Goal: Task Accomplishment & Management: Use online tool/utility

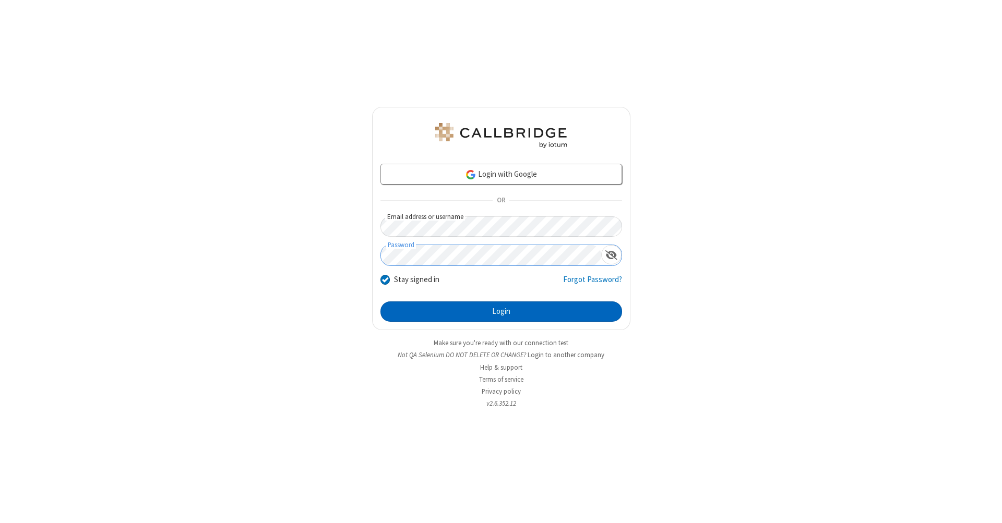
click at [501, 312] on button "Login" at bounding box center [501, 312] width 242 height 21
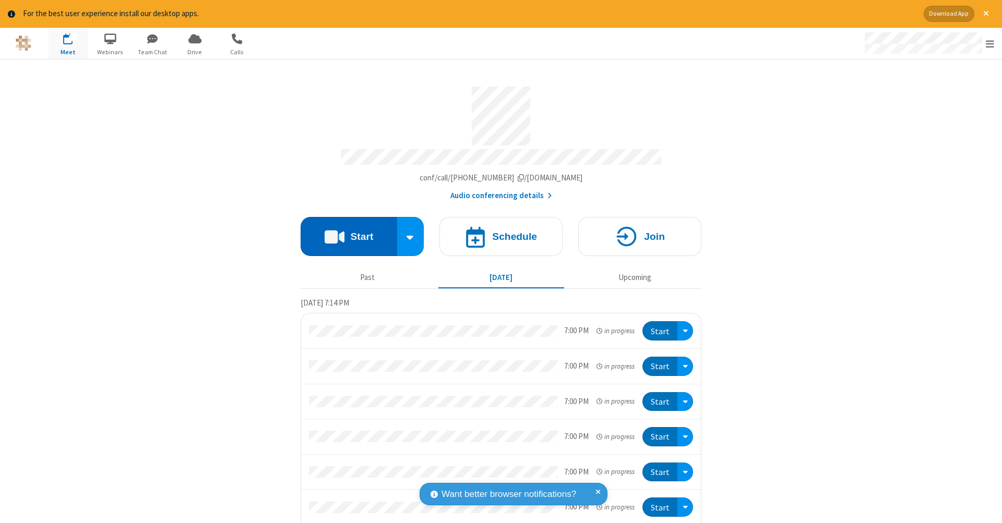
click at [344, 231] on button "Start" at bounding box center [349, 236] width 97 height 39
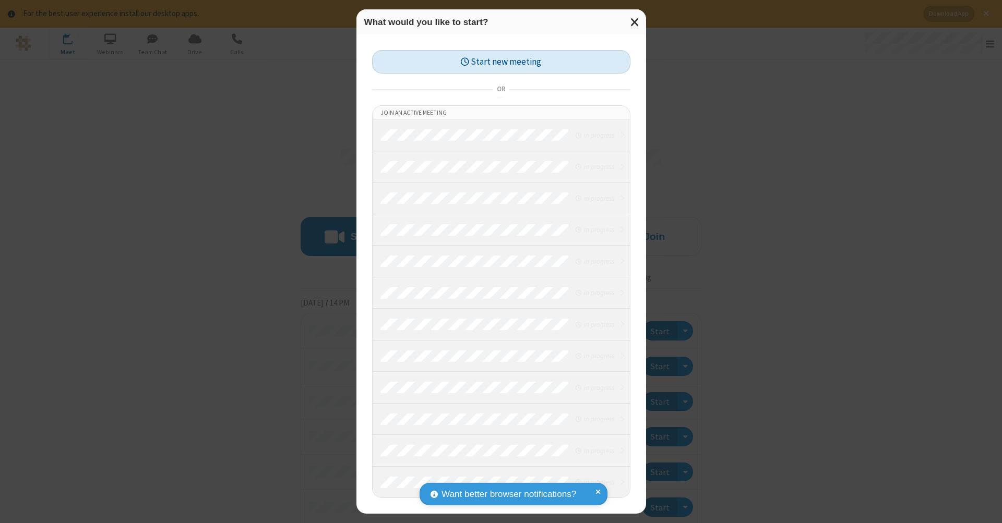
click at [501, 62] on button "Start new meeting" at bounding box center [501, 61] width 258 height 23
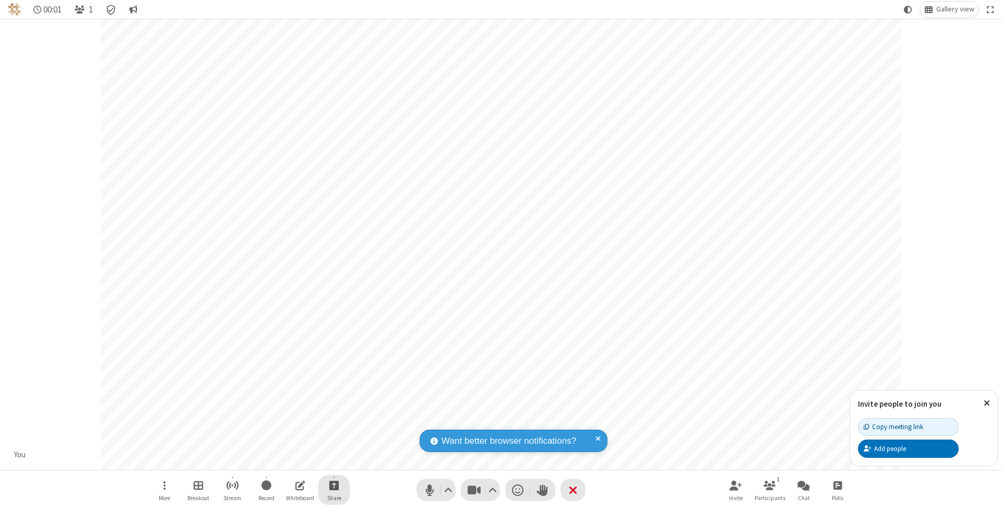
click at [333, 485] on span "Start sharing" at bounding box center [334, 485] width 10 height 13
click at [333, 422] on span "Share additional camera" at bounding box center [340, 424] width 77 height 9
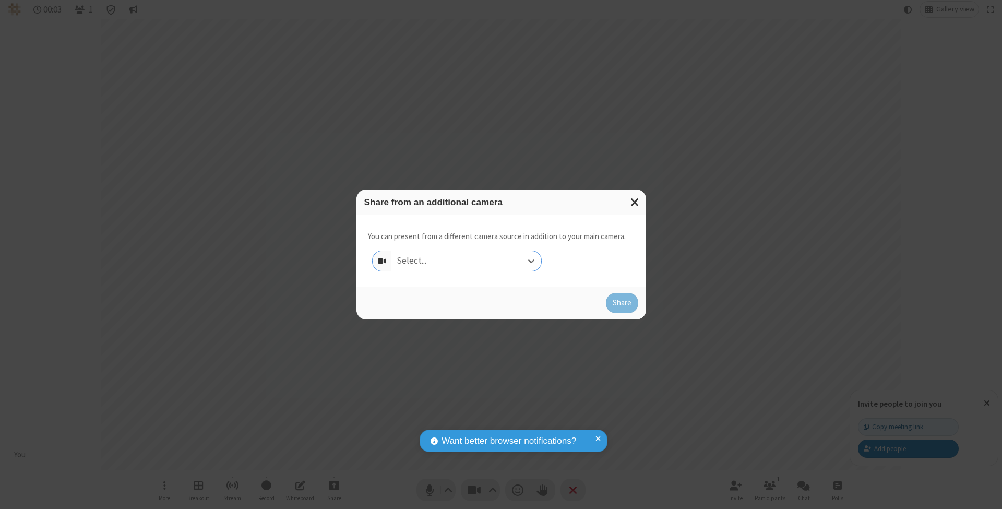
click at [466, 260] on div "Select..." at bounding box center [466, 261] width 150 height 20
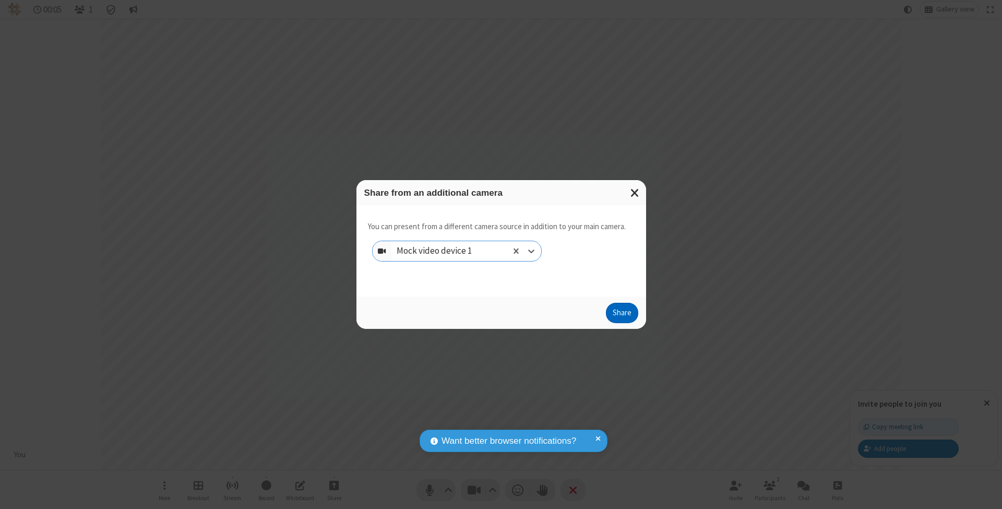
click at [622, 323] on button "Share" at bounding box center [622, 313] width 32 height 21
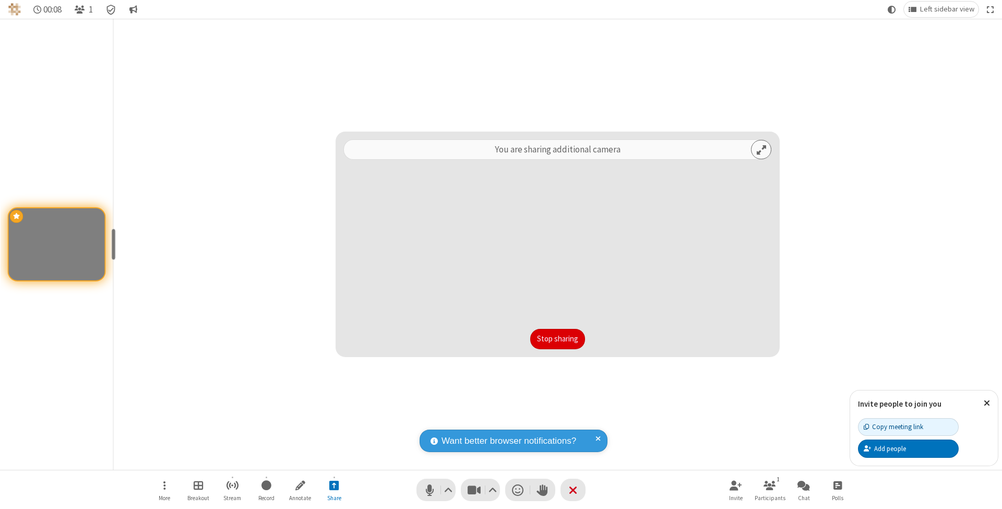
click at [557, 339] on button "Stop sharing" at bounding box center [557, 339] width 55 height 21
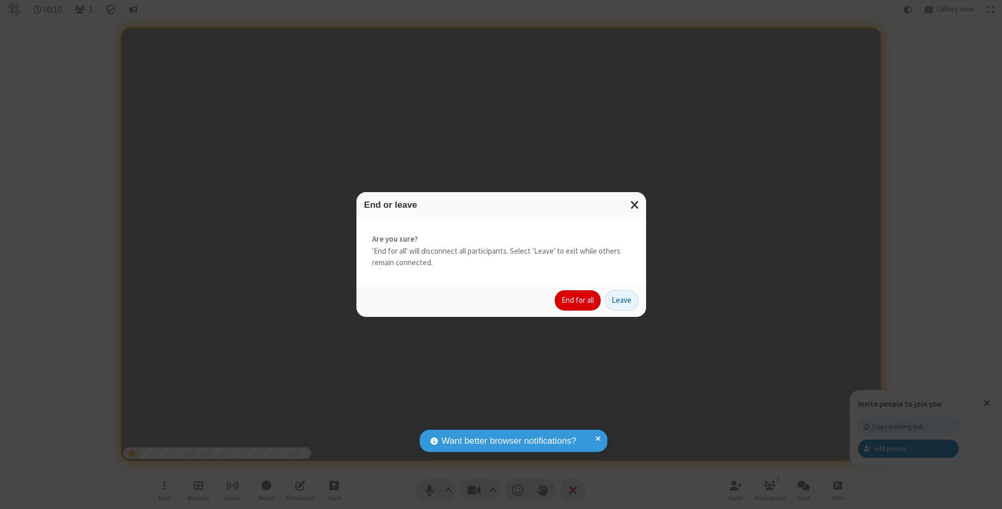
click at [578, 300] on button "End for all" at bounding box center [578, 300] width 46 height 21
